Goal: Information Seeking & Learning: Check status

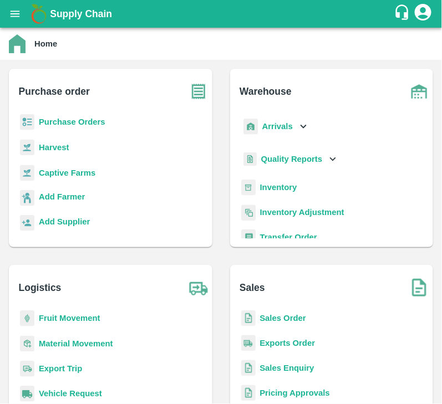
click at [82, 122] on b "Purchase Orders" at bounding box center [72, 122] width 67 height 9
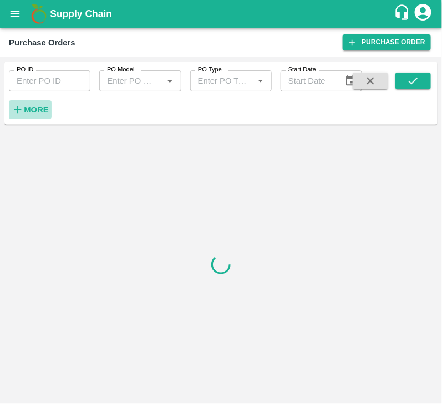
click at [32, 108] on strong "More" at bounding box center [36, 109] width 25 height 9
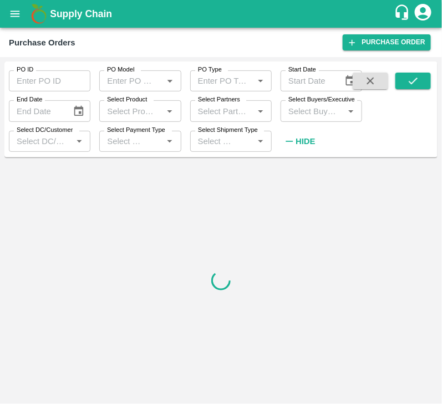
click at [298, 108] on input "Select Buyers/Executive" at bounding box center [312, 111] width 57 height 14
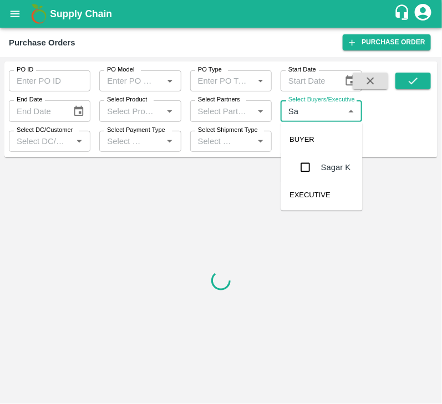
type input "Sag"
click at [308, 166] on input "checkbox" at bounding box center [306, 167] width 22 height 22
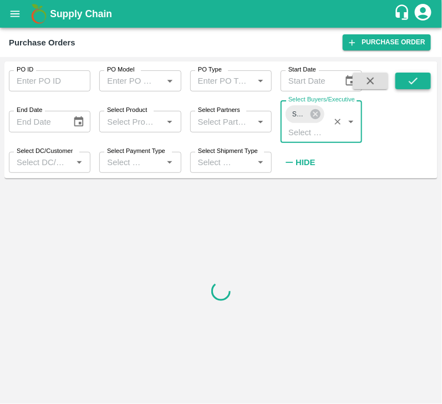
click at [414, 79] on icon "submit" at bounding box center [413, 81] width 12 height 12
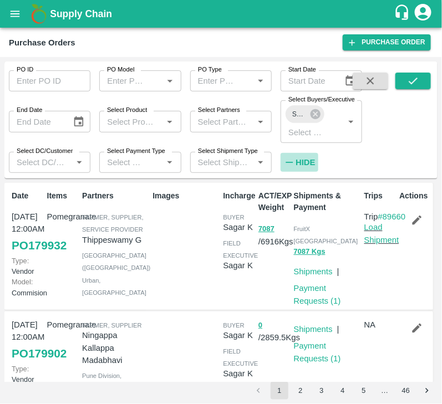
click at [301, 166] on h6 "Hide" at bounding box center [305, 162] width 19 height 14
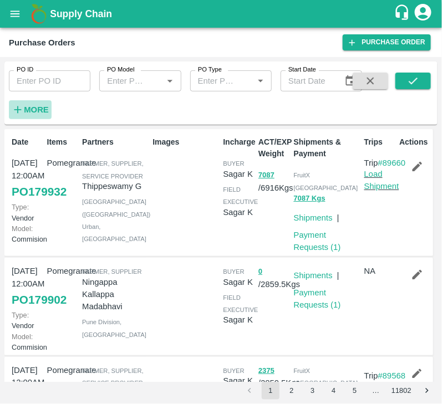
click at [39, 106] on strong "More" at bounding box center [36, 109] width 25 height 9
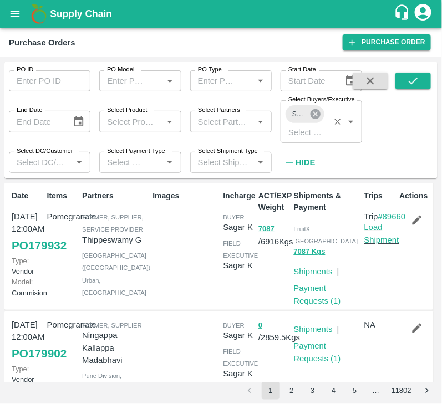
click at [318, 110] on icon at bounding box center [316, 114] width 10 height 10
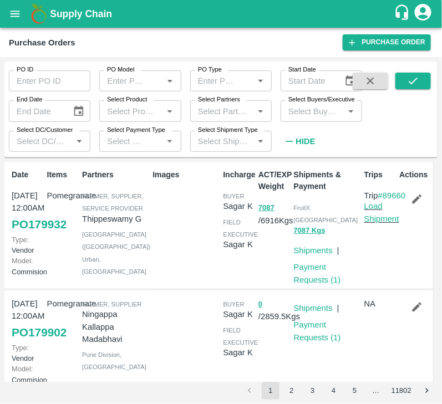
click at [313, 111] on input "Select Buyers/Executive" at bounding box center [312, 111] width 57 height 14
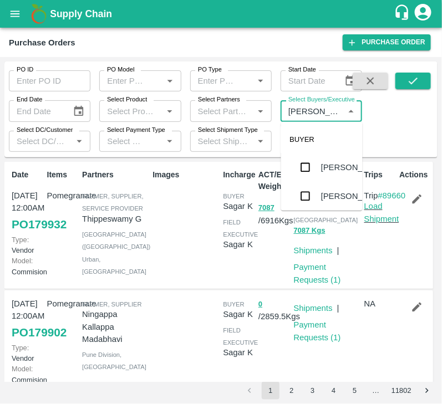
type input "Avinas"
click at [311, 201] on input "checkbox" at bounding box center [306, 196] width 22 height 22
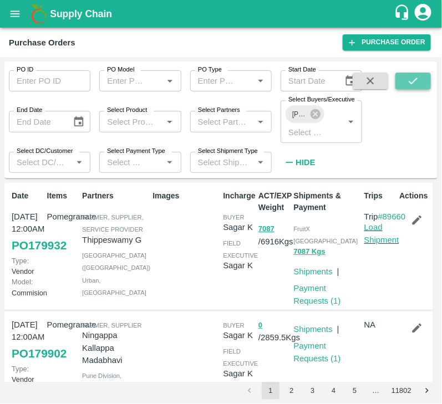
click at [423, 80] on button "submit" at bounding box center [414, 81] width 36 height 17
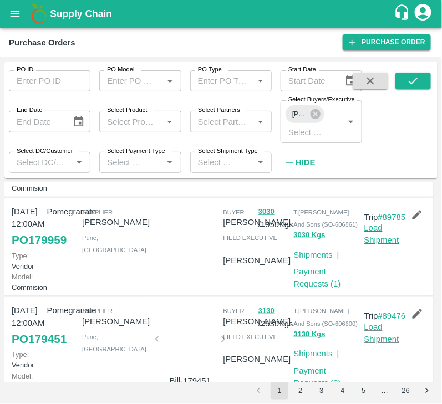
scroll to position [205, 0]
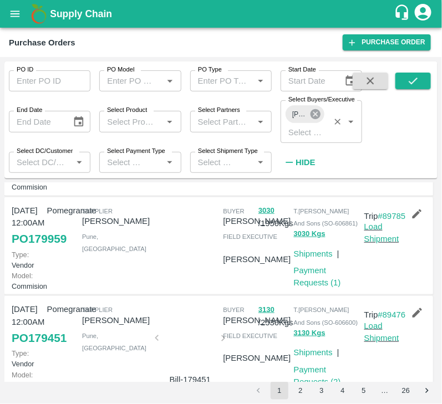
click at [315, 117] on icon at bounding box center [316, 114] width 10 height 10
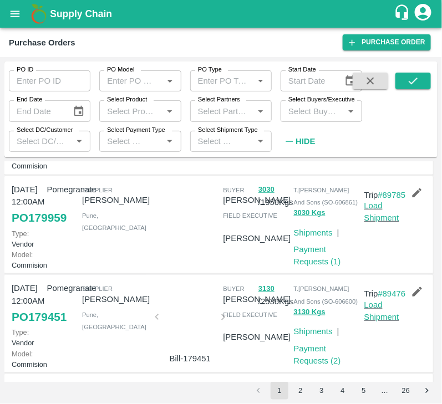
click at [312, 117] on input "Select Buyers/Executive" at bounding box center [312, 111] width 57 height 14
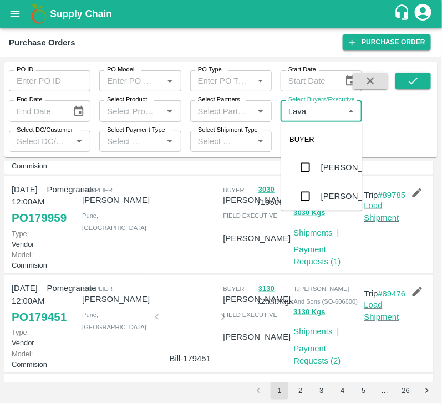
type input "Lavan"
click at [313, 178] on input "checkbox" at bounding box center [306, 181] width 22 height 22
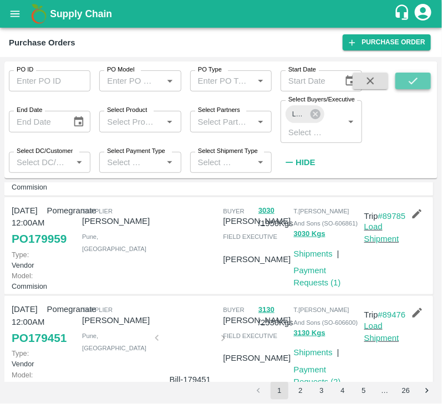
click at [414, 87] on icon "submit" at bounding box center [413, 81] width 12 height 12
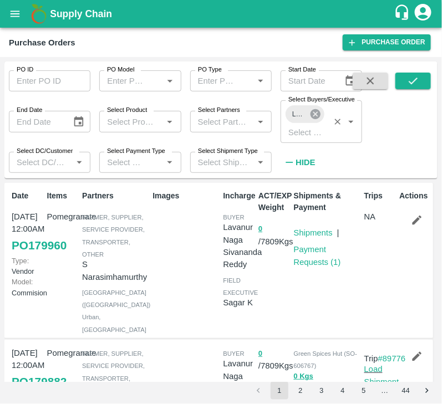
click at [313, 112] on icon at bounding box center [316, 114] width 10 height 10
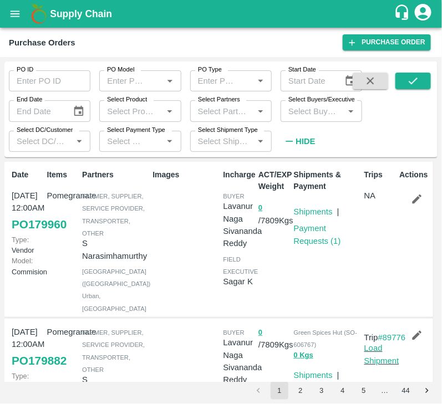
click at [312, 112] on input "Select Buyers/Executive" at bounding box center [312, 111] width 57 height 14
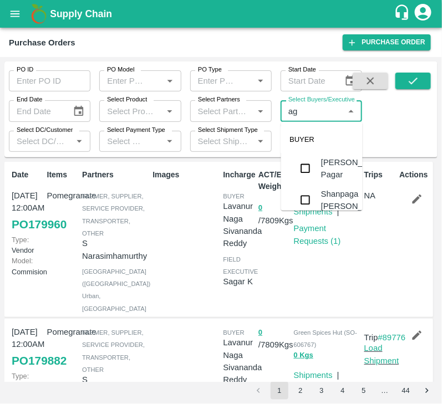
type input "a"
type input "sagar"
click at [308, 166] on input "checkbox" at bounding box center [306, 167] width 22 height 22
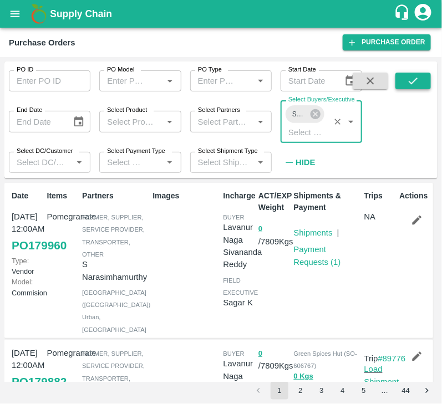
click at [421, 85] on button "submit" at bounding box center [414, 81] width 36 height 17
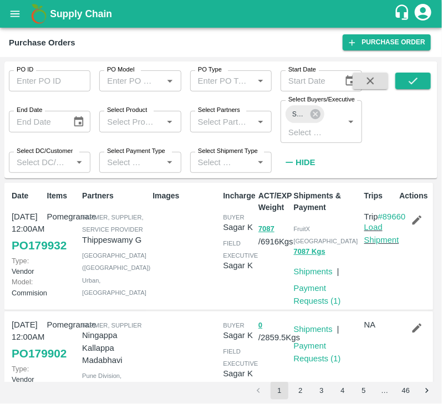
scroll to position [2, 0]
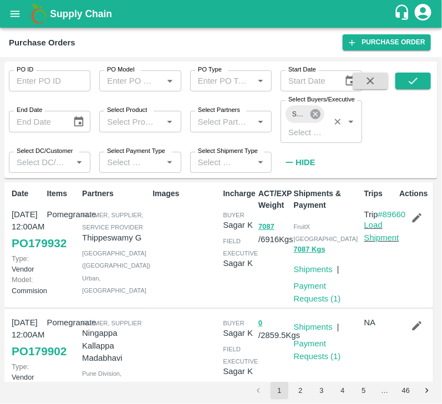
click at [316, 111] on icon at bounding box center [316, 114] width 10 height 10
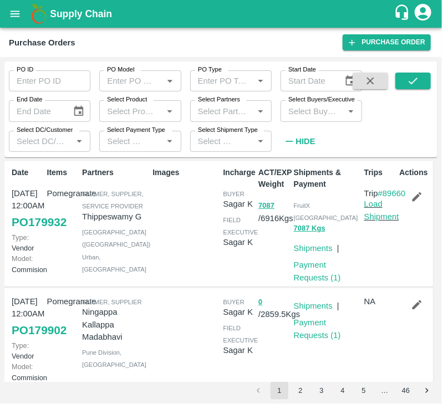
click at [311, 111] on input "Select Buyers/Executive" at bounding box center [312, 111] width 57 height 14
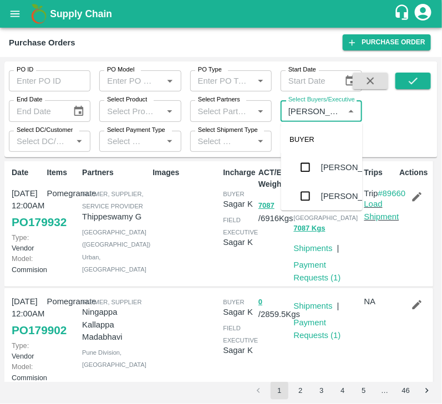
type input "lavanu"
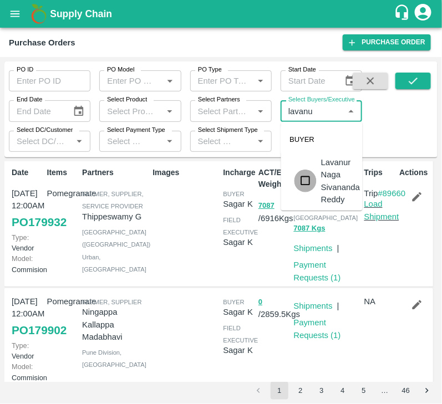
click at [308, 180] on input "checkbox" at bounding box center [306, 181] width 22 height 22
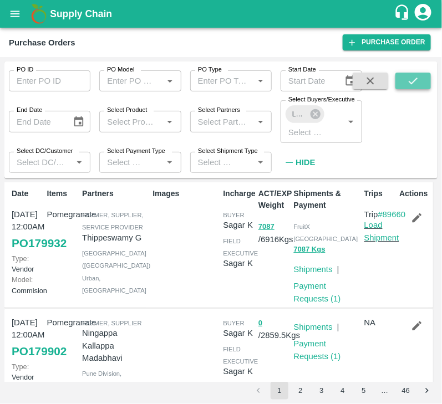
click at [407, 82] on button "submit" at bounding box center [414, 81] width 36 height 17
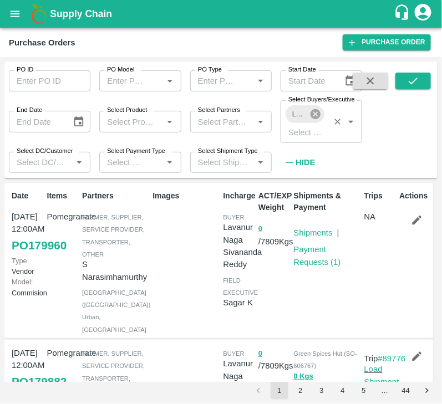
click at [313, 112] on icon at bounding box center [316, 114] width 10 height 10
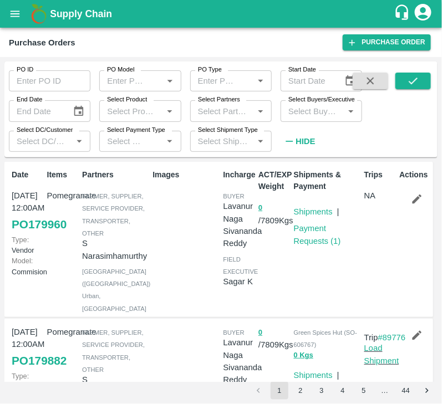
click at [329, 114] on input "Select Buyers/Executive" at bounding box center [312, 111] width 57 height 14
click at [17, 14] on icon "open drawer" at bounding box center [15, 14] width 9 height 6
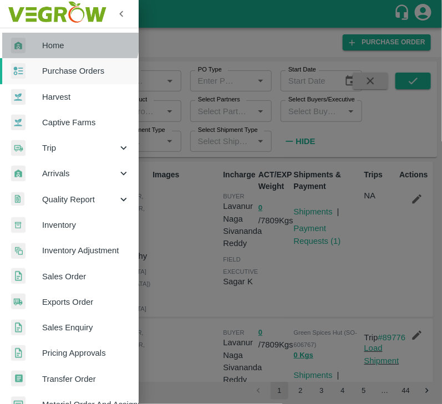
click at [58, 39] on span "Home" at bounding box center [86, 45] width 88 height 12
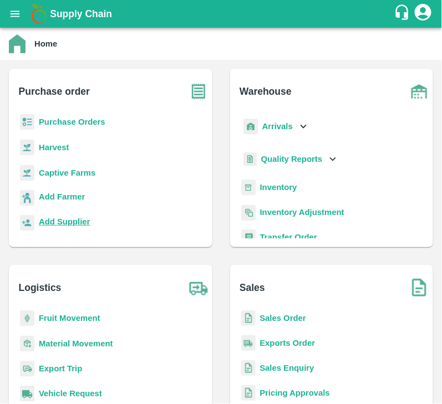
click at [65, 225] on b "Add Supplier" at bounding box center [64, 221] width 51 height 9
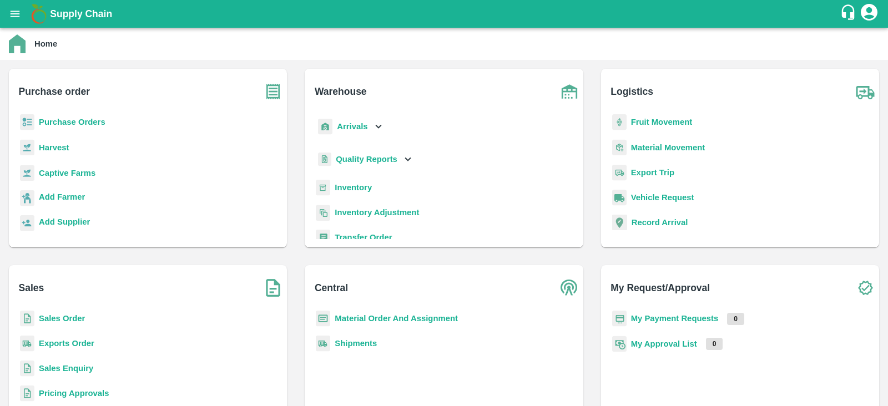
click at [83, 119] on b "Purchase Orders" at bounding box center [72, 122] width 67 height 9
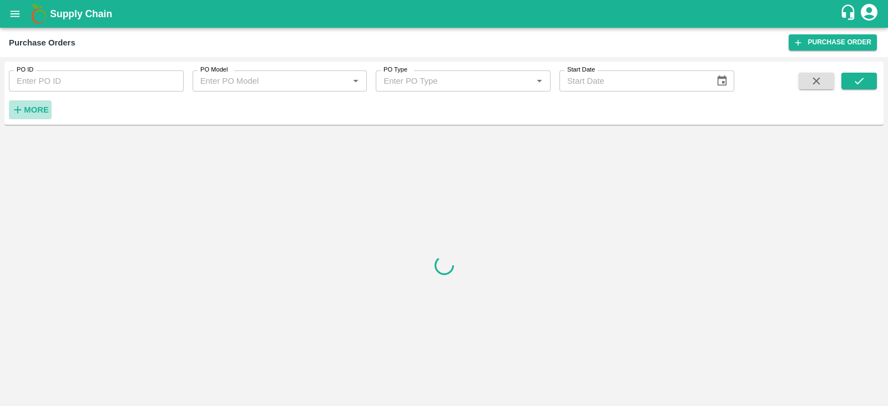
click at [19, 109] on icon "button" at bounding box center [18, 110] width 12 height 12
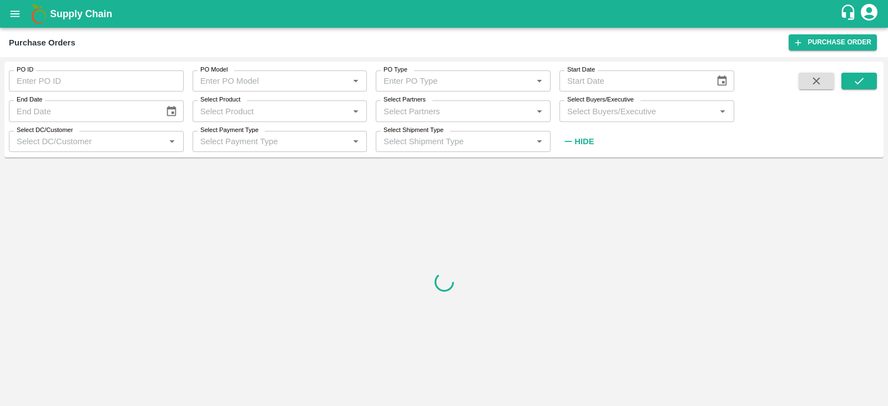
click at [442, 117] on input "Select Buyers/Executive" at bounding box center [638, 111] width 150 height 14
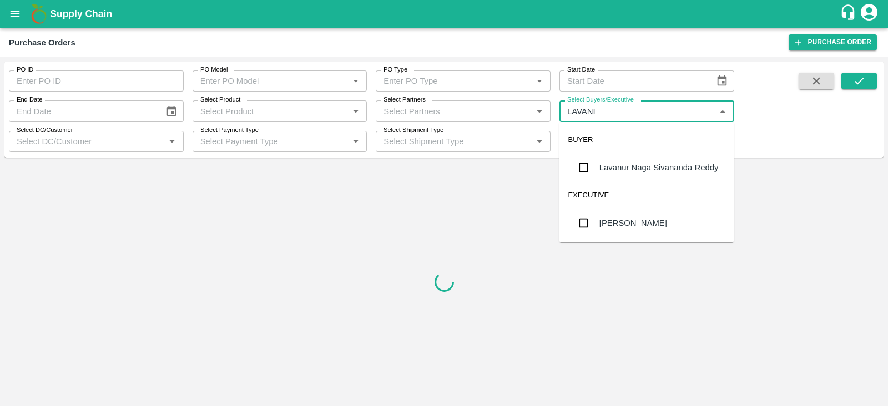
type input "LAVAN"
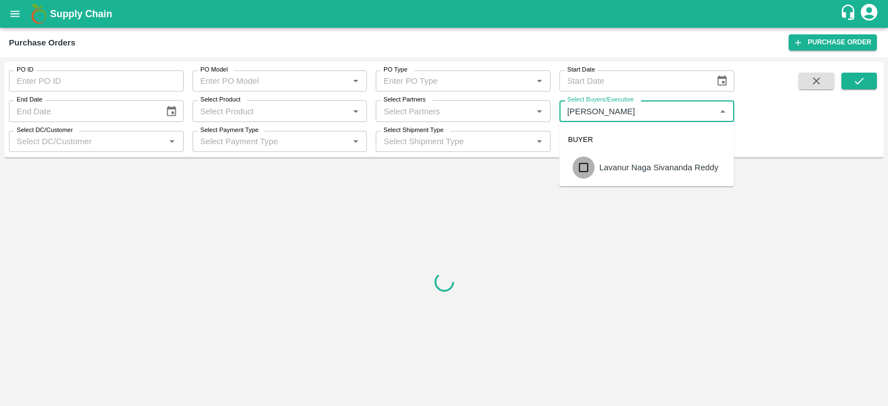
click at [442, 169] on input "checkbox" at bounding box center [584, 167] width 22 height 22
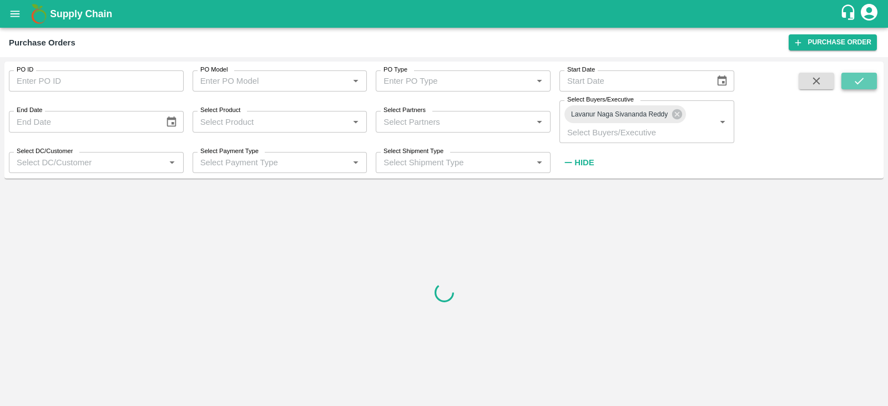
click at [442, 89] on button "submit" at bounding box center [859, 81] width 36 height 17
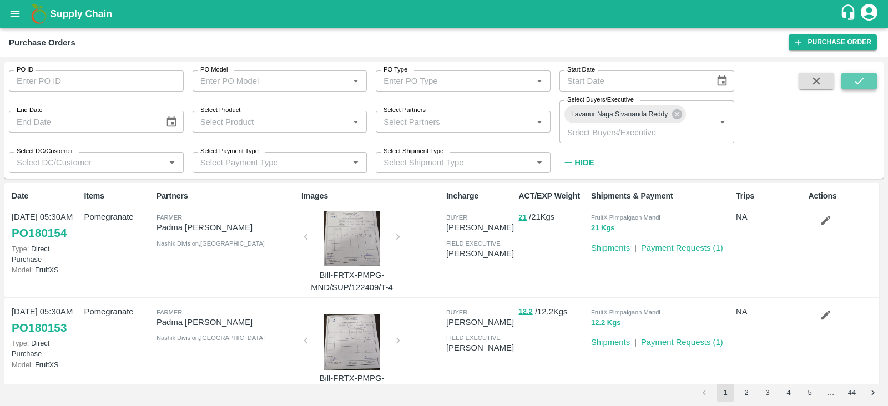
click at [442, 77] on button "submit" at bounding box center [859, 81] width 36 height 17
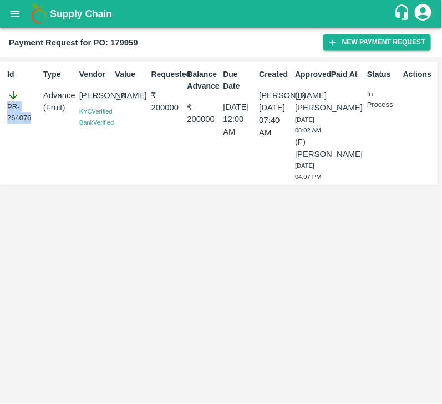
drag, startPoint x: 2, startPoint y: 108, endPoint x: 36, endPoint y: 134, distance: 43.2
click at [36, 134] on div "Id PR-264076 Type Advance ( Fruit ) Vendor SHIVAJI [PERSON_NAME] KYC Verified B…" at bounding box center [219, 123] width 438 height 123
copy div "PR-264076"
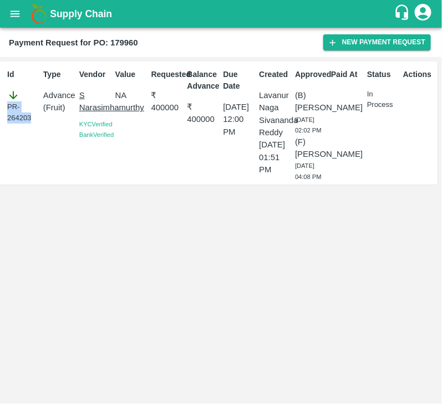
drag, startPoint x: 4, startPoint y: 108, endPoint x: 30, endPoint y: 130, distance: 33.8
click at [30, 130] on div "Id PR-264203" at bounding box center [21, 123] width 36 height 118
copy div "PR-264203"
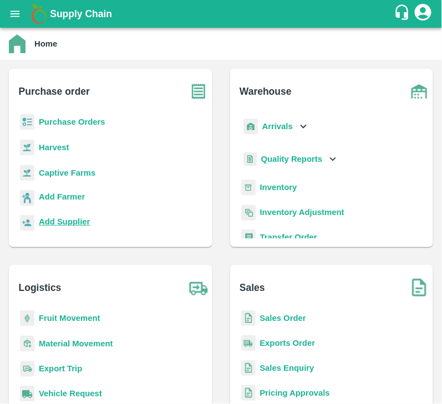
click at [59, 222] on b "Add Supplier" at bounding box center [64, 221] width 51 height 9
click at [66, 120] on b "Purchase Orders" at bounding box center [72, 122] width 67 height 9
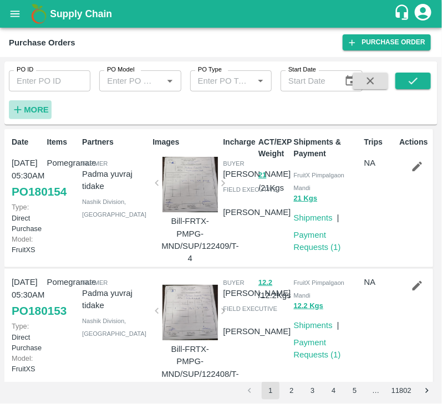
click at [33, 103] on h6 "More" at bounding box center [36, 110] width 25 height 14
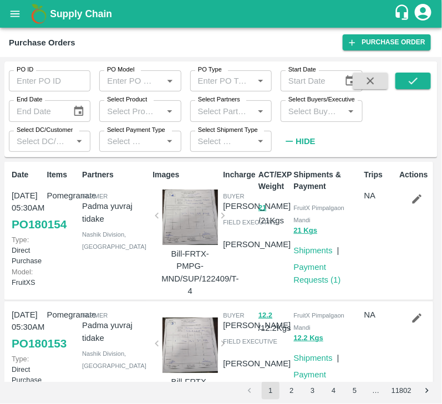
click at [314, 105] on input "Select Buyers/Executive" at bounding box center [312, 111] width 57 height 14
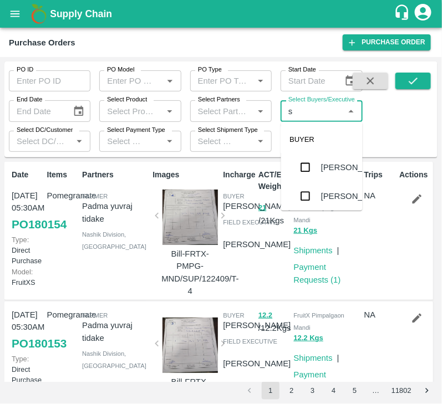
type input "s"
type input "lava"
click at [307, 175] on input "checkbox" at bounding box center [306, 181] width 22 height 22
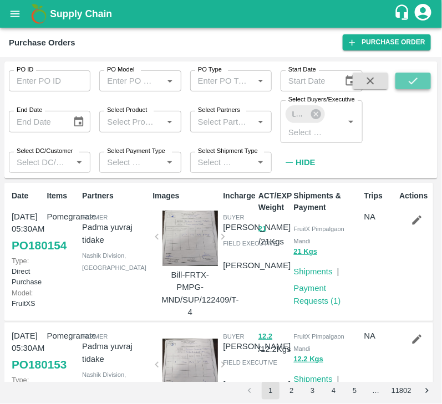
click at [418, 81] on icon "submit" at bounding box center [413, 81] width 12 height 12
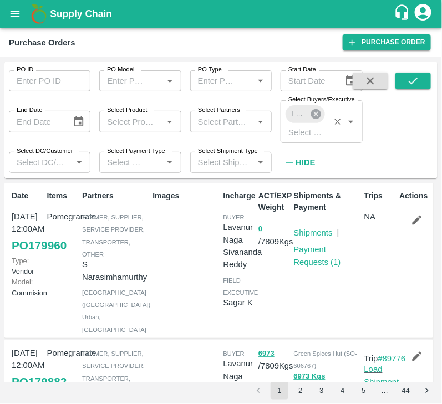
click at [320, 117] on icon at bounding box center [316, 114] width 12 height 12
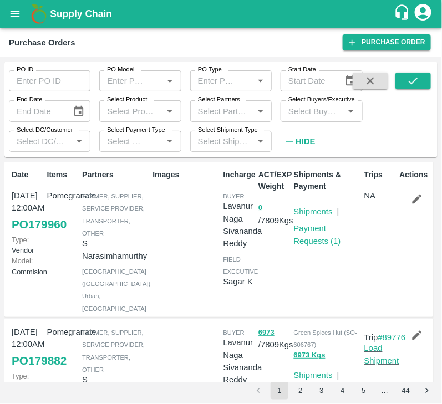
click at [315, 118] on input "Select Buyers/Executive" at bounding box center [312, 111] width 57 height 14
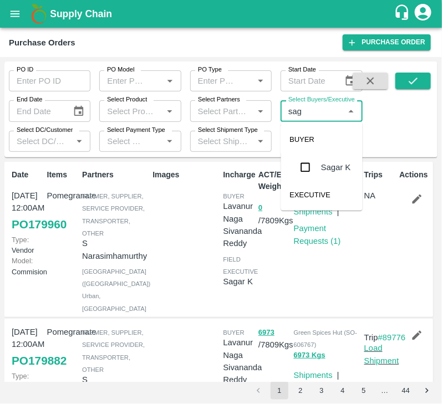
type input "saga"
click at [310, 161] on input "checkbox" at bounding box center [306, 167] width 22 height 22
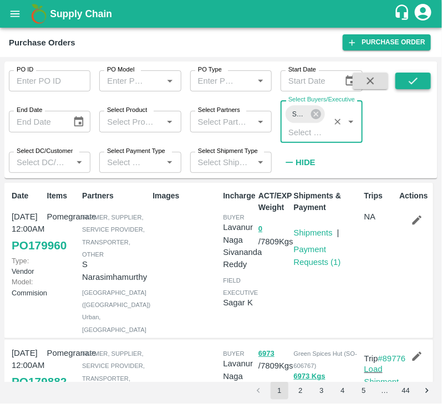
click at [421, 82] on button "submit" at bounding box center [414, 81] width 36 height 17
